Goal: Find specific page/section: Find specific page/section

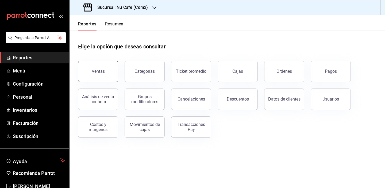
click at [112, 75] on button "Ventas" at bounding box center [98, 71] width 40 height 21
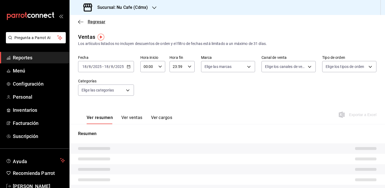
click at [81, 21] on icon "button" at bounding box center [80, 22] width 5 height 5
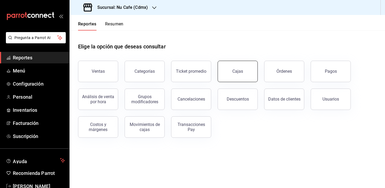
click at [244, 70] on button "Cajas" at bounding box center [238, 71] width 40 height 21
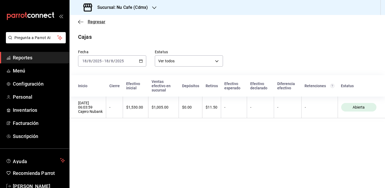
click at [99, 21] on span "Regresar" at bounding box center [97, 21] width 18 height 5
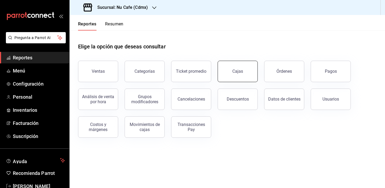
click at [229, 75] on button "Cajas" at bounding box center [238, 71] width 40 height 21
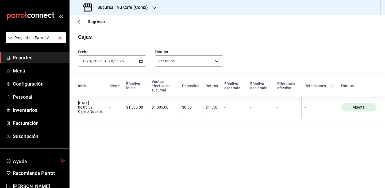
click at [95, 24] on div "Regresar" at bounding box center [228, 22] width 316 height 14
click at [96, 22] on span "Regresar" at bounding box center [97, 21] width 18 height 5
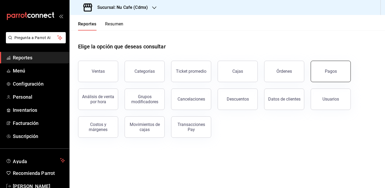
click at [322, 68] on button "Pagos" at bounding box center [331, 71] width 40 height 21
